Goal: Task Accomplishment & Management: Use online tool/utility

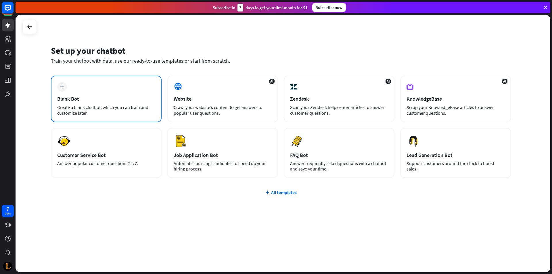
click at [123, 100] on div "Blank Bot" at bounding box center [106, 98] width 98 height 7
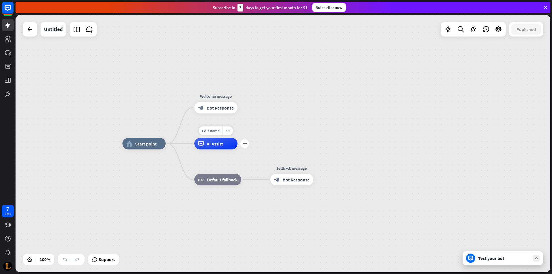
click at [213, 146] on span "AI Assist" at bounding box center [215, 144] width 16 height 6
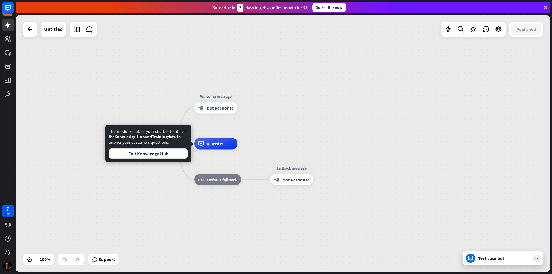
click at [254, 112] on div "home_2 Start point Edit name more_horiz Welcome message block_bot_response Bot …" at bounding box center [283, 143] width 535 height 257
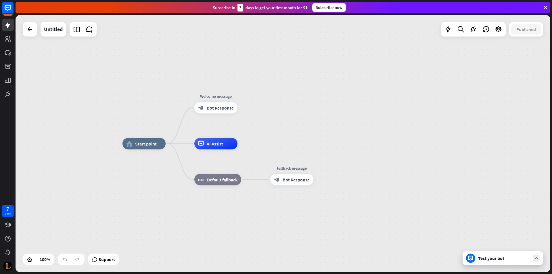
click at [500, 259] on div "Test your bot" at bounding box center [504, 258] width 52 height 6
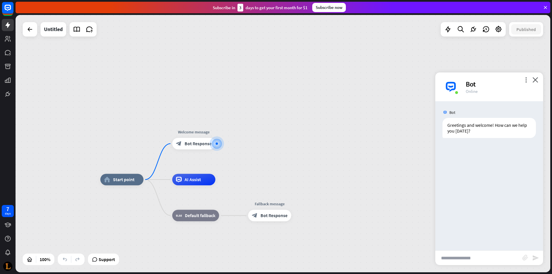
click at [464, 253] on input "text" at bounding box center [478, 258] width 87 height 14
type input "*****"
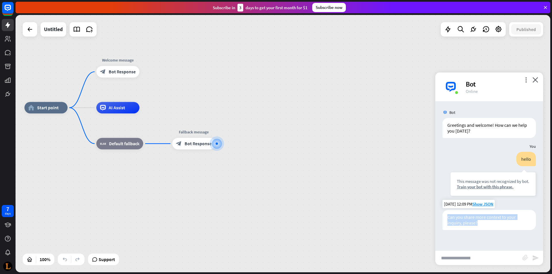
drag, startPoint x: 456, startPoint y: 220, endPoint x: 444, endPoint y: 216, distance: 12.8
click at [444, 216] on div "Can you share more context to your inquiry, please?" at bounding box center [488, 220] width 93 height 20
copy div "Can you share more context to your inquiry, please?"
click at [475, 258] on input "text" at bounding box center [478, 258] width 87 height 14
type input "********"
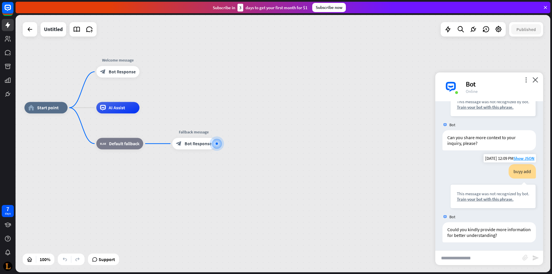
scroll to position [80, 0]
drag, startPoint x: 510, startPoint y: 233, endPoint x: 447, endPoint y: 227, distance: 63.4
click at [447, 227] on div "Could you kindly provide more information for better understanding?" at bounding box center [488, 232] width 93 height 20
copy div "Could you kindly provide more information for better understanding?"
drag, startPoint x: 126, startPoint y: 111, endPoint x: 171, endPoint y: 122, distance: 46.5
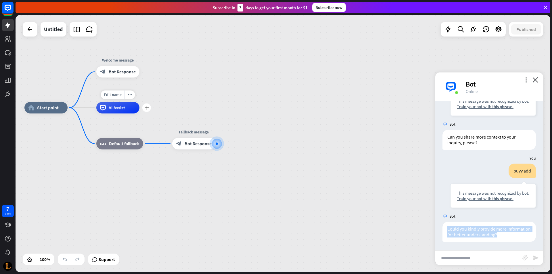
click at [155, 111] on div "home_2 Start point Welcome message block_bot_response Bot Response Edit name mo…" at bounding box center [291, 236] width 535 height 257
drag, startPoint x: 190, startPoint y: 147, endPoint x: 239, endPoint y: 126, distance: 53.9
click at [239, 126] on div "home_2 Start point Welcome message block_bot_response Bot Response AI Assist bl…" at bounding box center [291, 236] width 535 height 257
click at [221, 145] on icon "plus" at bounding box center [222, 144] width 4 height 4
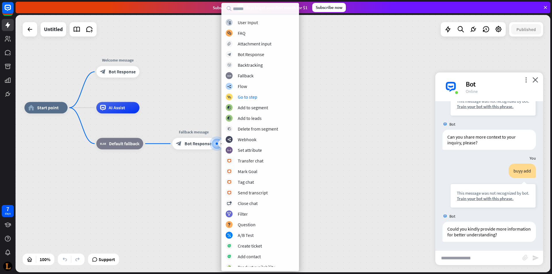
click at [346, 131] on div "home_2 Start point Welcome message block_bot_response Bot Response AI Assist bl…" at bounding box center [291, 236] width 535 height 257
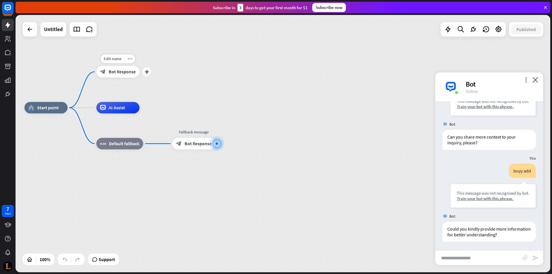
click at [126, 75] on div "block_bot_response Bot Response" at bounding box center [117, 71] width 43 height 11
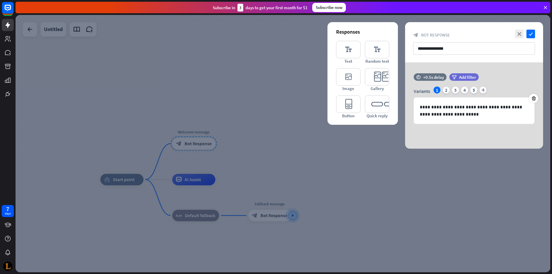
click at [221, 97] on div at bounding box center [283, 143] width 535 height 257
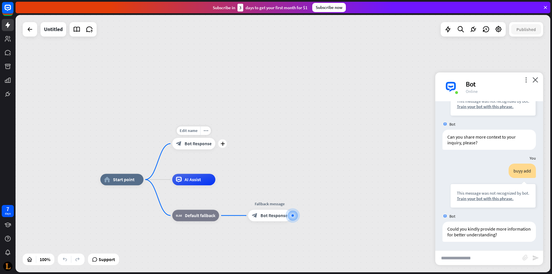
click at [203, 146] on span "Bot Response" at bounding box center [198, 144] width 27 height 6
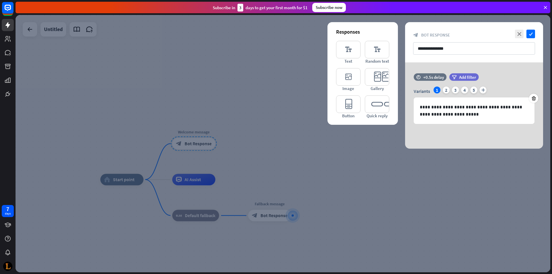
click at [207, 145] on div at bounding box center [283, 143] width 535 height 257
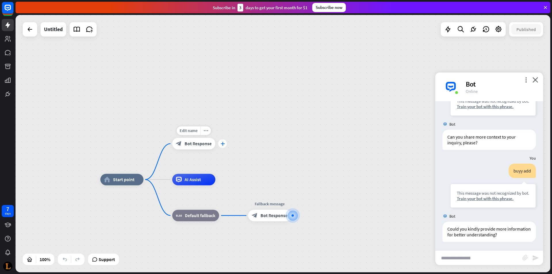
click at [222, 143] on icon "plus" at bounding box center [222, 144] width 4 height 4
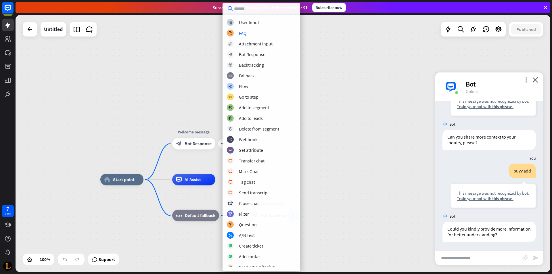
click at [245, 28] on div "block_user_input User Input block_faq FAQ block_attachment Attachment input blo…" at bounding box center [261, 143] width 78 height 248
click at [244, 30] on div "block_faq FAQ" at bounding box center [261, 33] width 69 height 7
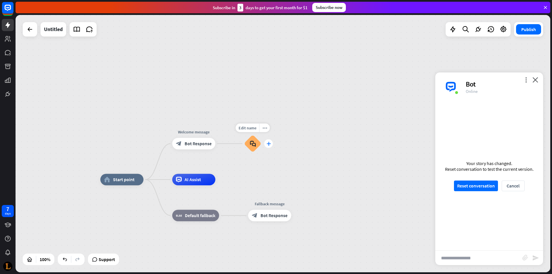
click at [270, 146] on div "plus" at bounding box center [268, 143] width 9 height 9
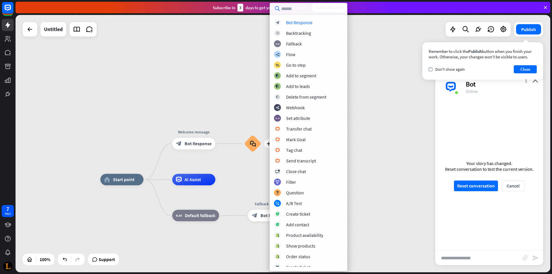
click at [242, 115] on div "home_2 Start point Welcome message block_bot_response Bot Response Edit name mo…" at bounding box center [283, 143] width 535 height 257
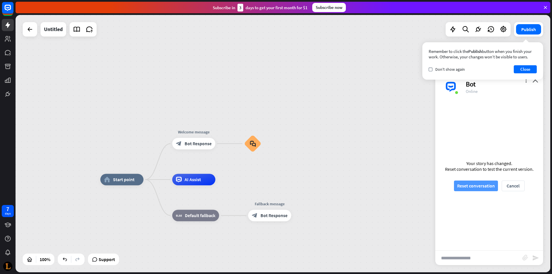
click at [480, 186] on button "Reset conversation" at bounding box center [476, 186] width 44 height 11
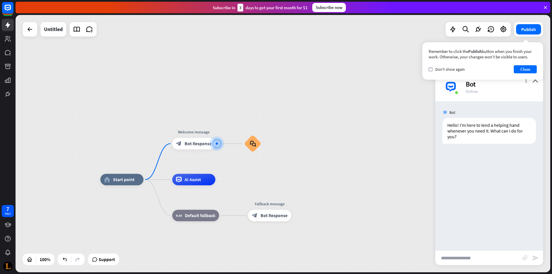
click at [473, 256] on input "text" at bounding box center [478, 258] width 87 height 14
type input "**"
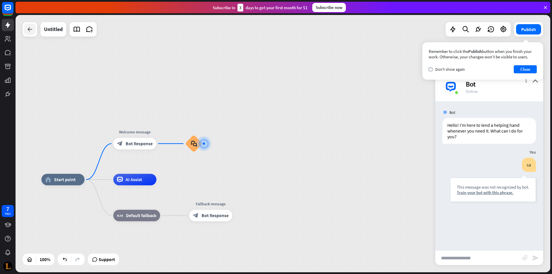
click at [31, 31] on icon at bounding box center [29, 29] width 7 height 7
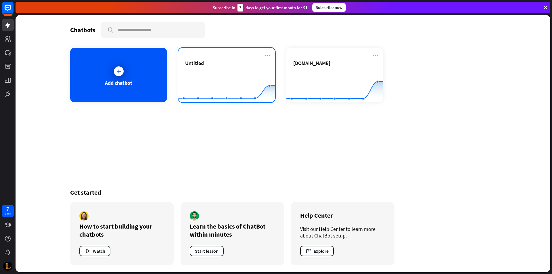
click at [235, 67] on div "Untitled" at bounding box center [226, 70] width 83 height 20
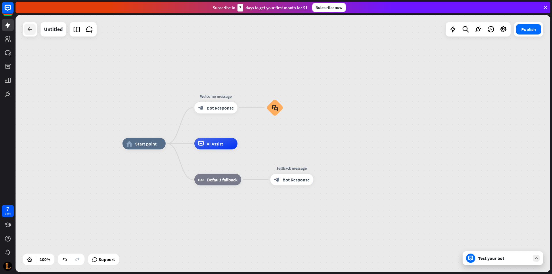
click at [33, 31] on icon at bounding box center [29, 29] width 7 height 7
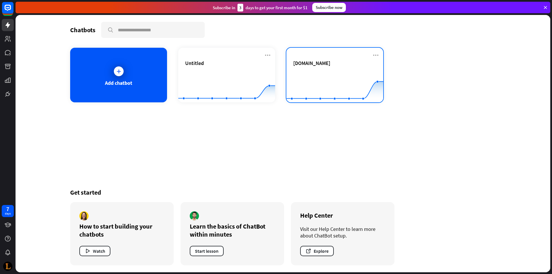
click at [292, 68] on div "[DOMAIN_NAME] Created with Highcharts 10.1.0 0 2 4 6" at bounding box center [334, 75] width 97 height 55
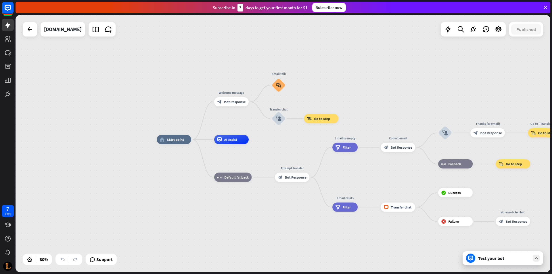
click at [493, 261] on div "Test your bot" at bounding box center [502, 258] width 80 height 14
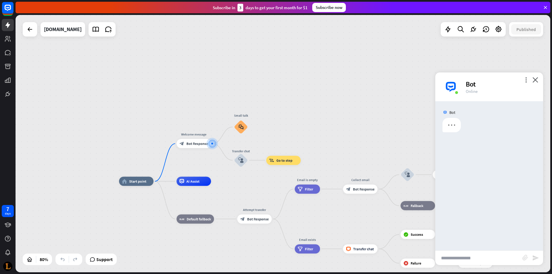
click at [479, 256] on input "text" at bounding box center [478, 258] width 87 height 14
type input "*****"
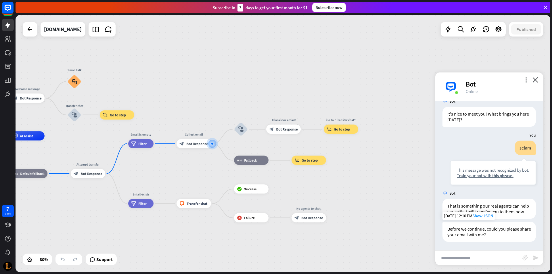
scroll to position [17, 0]
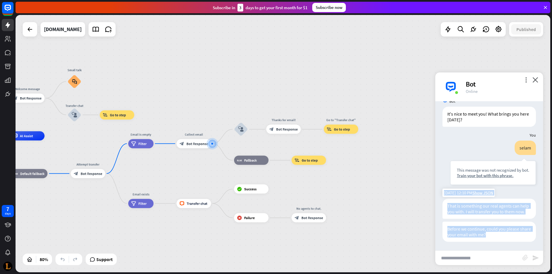
drag, startPoint x: 506, startPoint y: 238, endPoint x: 447, endPoint y: 200, distance: 69.8
click at [447, 200] on div "Bot It's nice to meet you! What brings you here [DATE]? [DATE] 12:10 PM Show JS…" at bounding box center [489, 175] width 108 height 149
copy div "That is something our real agents can help you with. I will transfer you to the…"
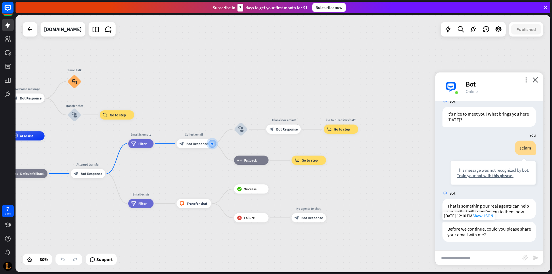
click at [490, 219] on div "[DATE] 12:10 PM Show JSON" at bounding box center [468, 216] width 52 height 8
click at [480, 258] on input "text" at bounding box center [478, 258] width 87 height 14
type input "*****"
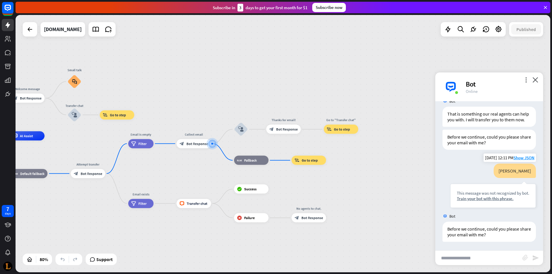
scroll to position [109, 0]
drag, startPoint x: 476, startPoint y: 233, endPoint x: 441, endPoint y: 225, distance: 36.5
click at [441, 225] on div "Before we continue, could you please share your email with me? [DATE] 12:11 PM …" at bounding box center [489, 233] width 108 height 23
copy div "Before we continue, could you please share your email with me?"
click at [480, 256] on input "text" at bounding box center [478, 258] width 87 height 14
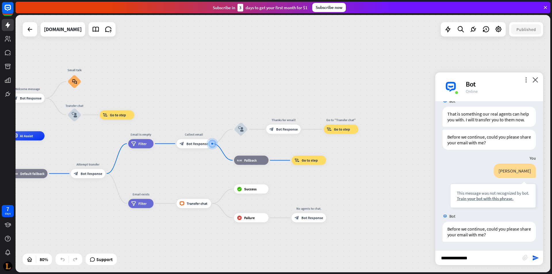
type input "**********"
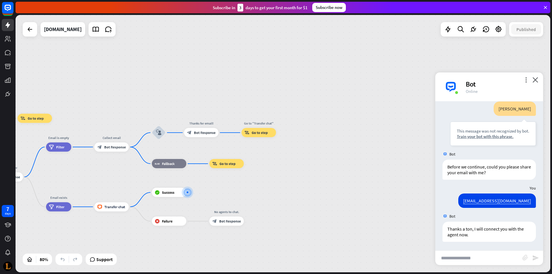
scroll to position [171, 0]
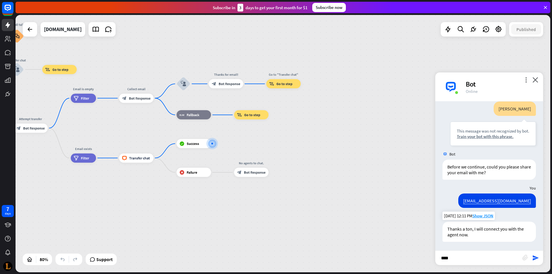
type input "*****"
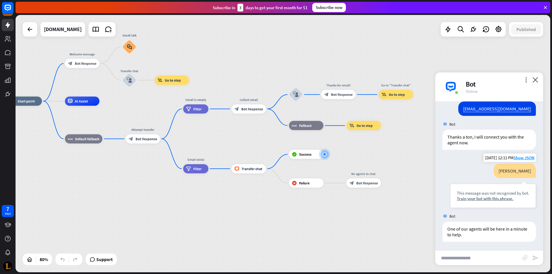
scroll to position [263, 0]
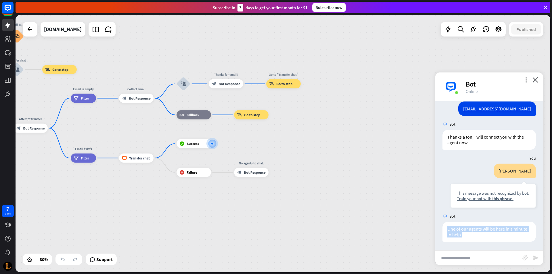
drag, startPoint x: 458, startPoint y: 232, endPoint x: 441, endPoint y: 229, distance: 17.3
click at [441, 229] on div "One of our agents will be here in a minute to help. [DATE] 12:11 PM Show JSON" at bounding box center [489, 233] width 108 height 23
copy div "One of our agents will be here in a minute to help."
